Goal: Task Accomplishment & Management: Manage account settings

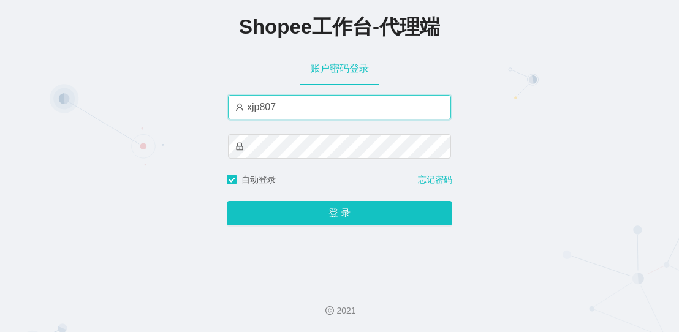
click at [261, 118] on input "xjp807" at bounding box center [339, 107] width 223 height 25
click at [265, 113] on input "xjp807" at bounding box center [339, 107] width 223 height 25
paste input "yn"
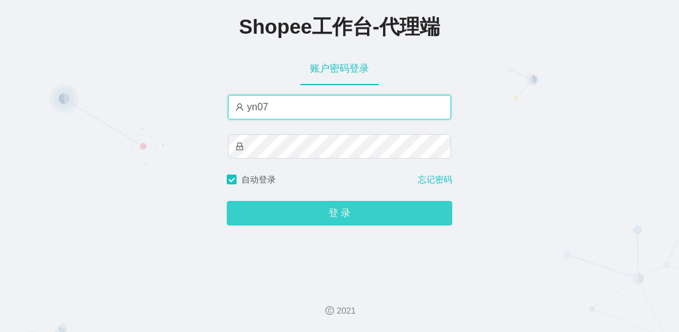
type input "yn07"
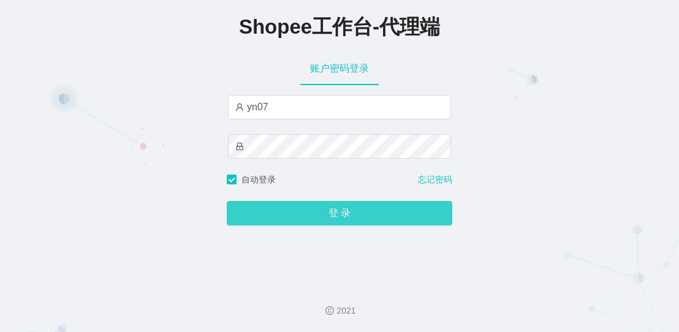
click at [286, 211] on button "登 录" at bounding box center [340, 213] width 226 height 25
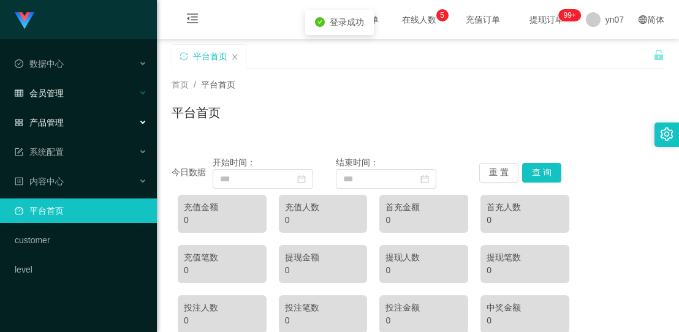
click at [53, 98] on div "会员管理" at bounding box center [78, 93] width 157 height 25
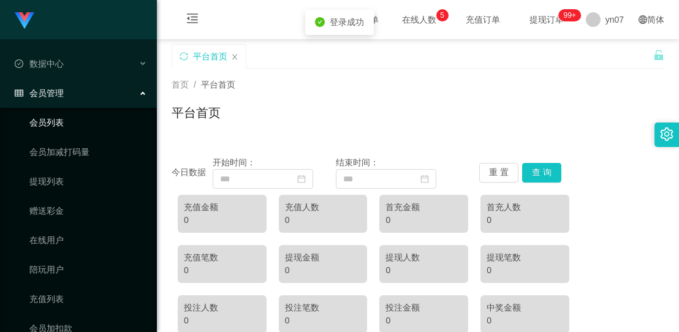
click at [55, 128] on link "会员列表" at bounding box center [88, 122] width 118 height 25
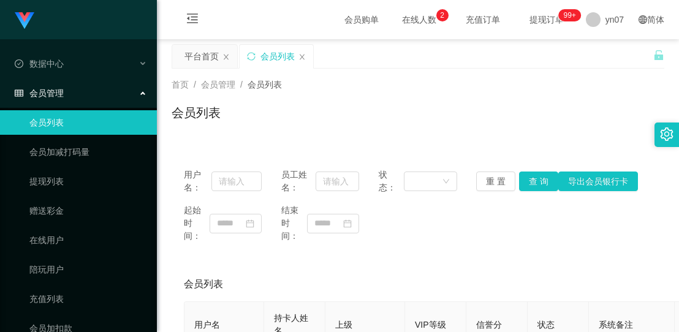
click at [467, 293] on div "会员列表" at bounding box center [418, 284] width 468 height 34
